Goal: Navigation & Orientation: Find specific page/section

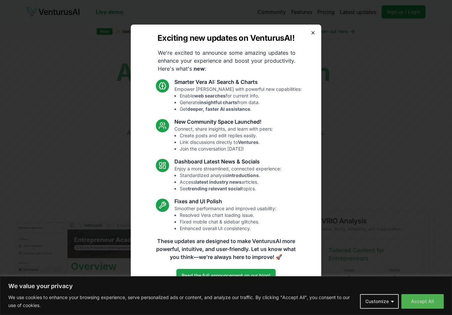
click at [312, 30] on icon "button" at bounding box center [313, 32] width 5 height 5
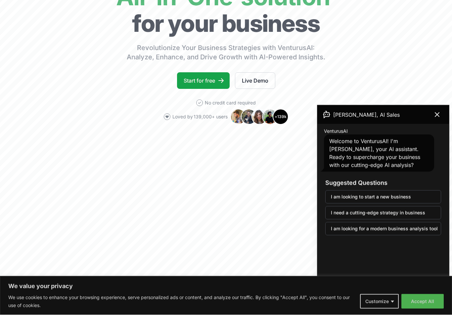
scroll to position [72, 0]
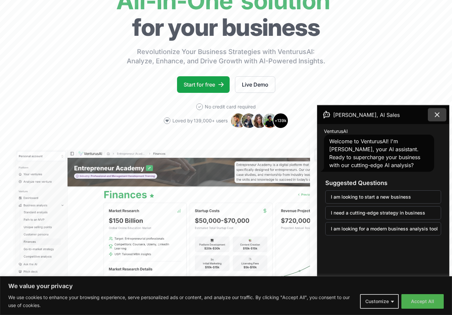
click at [443, 116] on button at bounding box center [437, 114] width 19 height 13
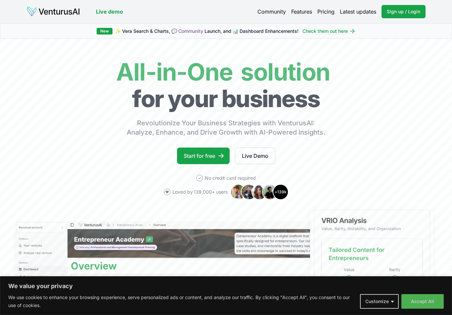
scroll to position [0, 0]
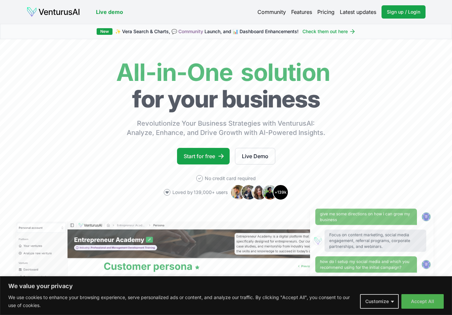
click at [327, 14] on link "Pricing" at bounding box center [326, 12] width 17 height 8
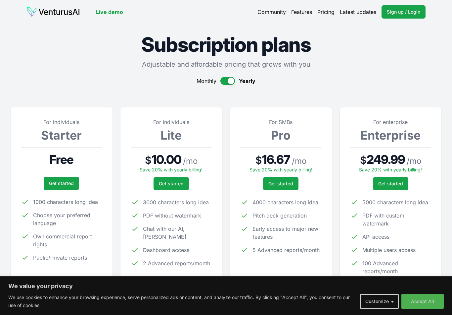
click at [109, 10] on link "Live demo" at bounding box center [109, 12] width 27 height 8
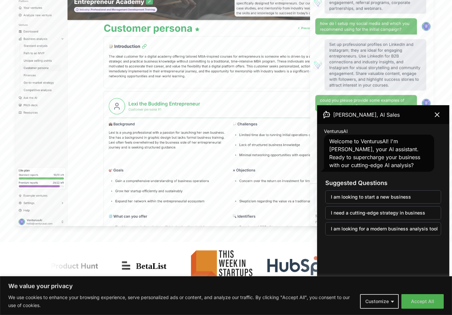
scroll to position [239, 0]
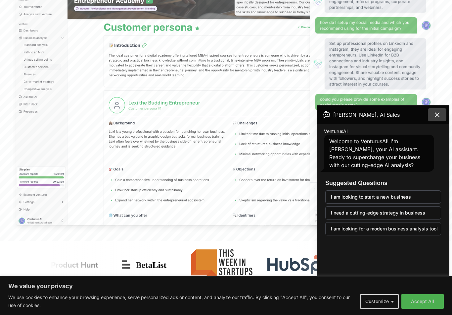
click at [440, 119] on button at bounding box center [437, 114] width 19 height 13
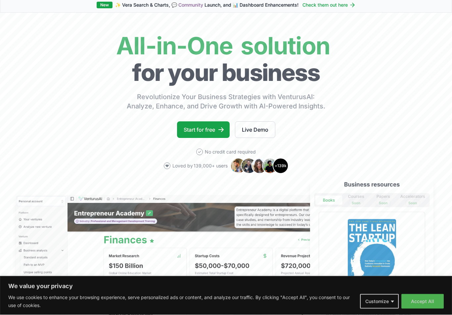
scroll to position [0, 0]
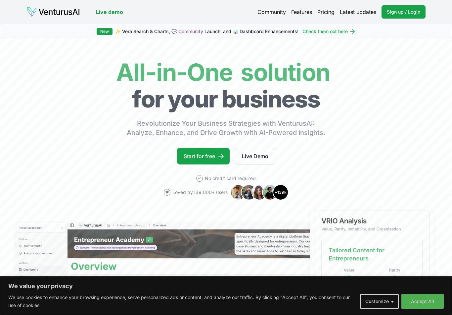
click at [276, 12] on link "Community" at bounding box center [272, 12] width 28 height 8
